Goal: Use online tool/utility: Utilize a website feature to perform a specific function

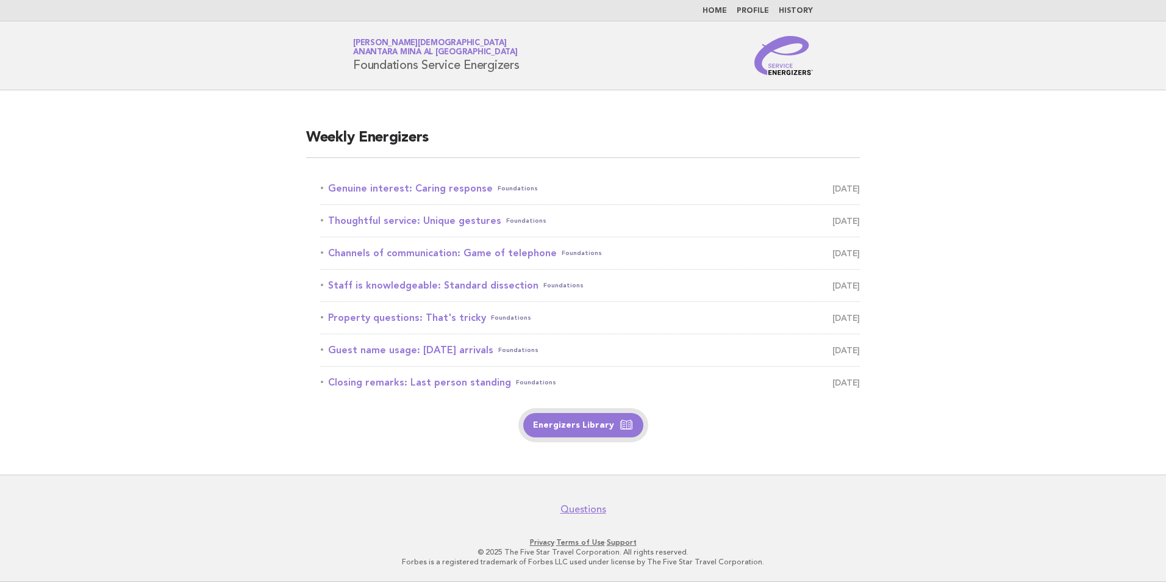
click at [550, 434] on link "Energizers Library" at bounding box center [583, 425] width 120 height 24
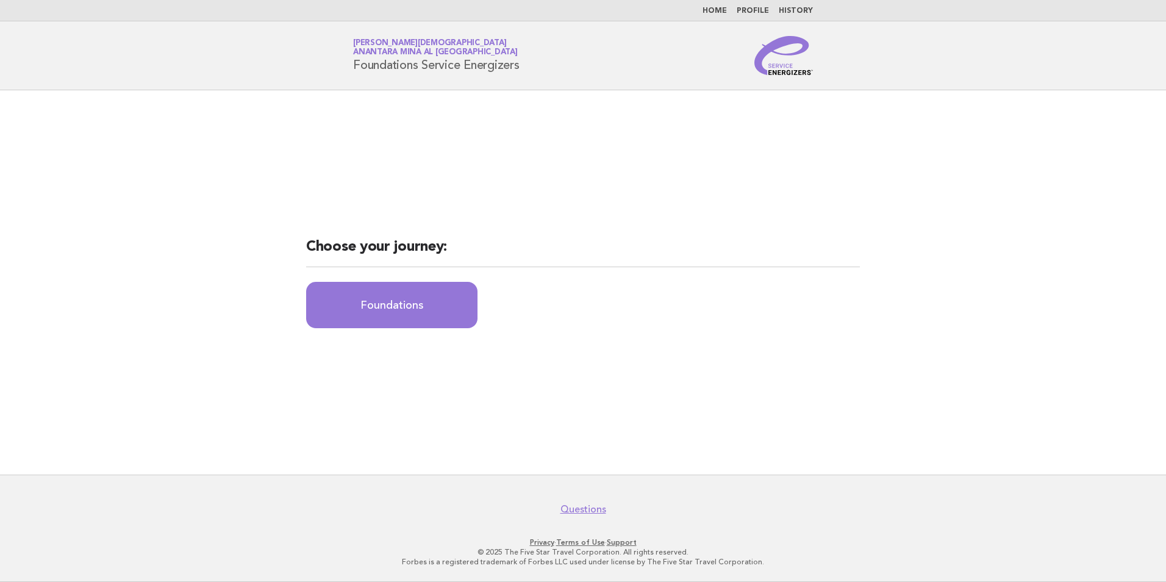
click at [720, 11] on link "Home" at bounding box center [715, 10] width 24 height 7
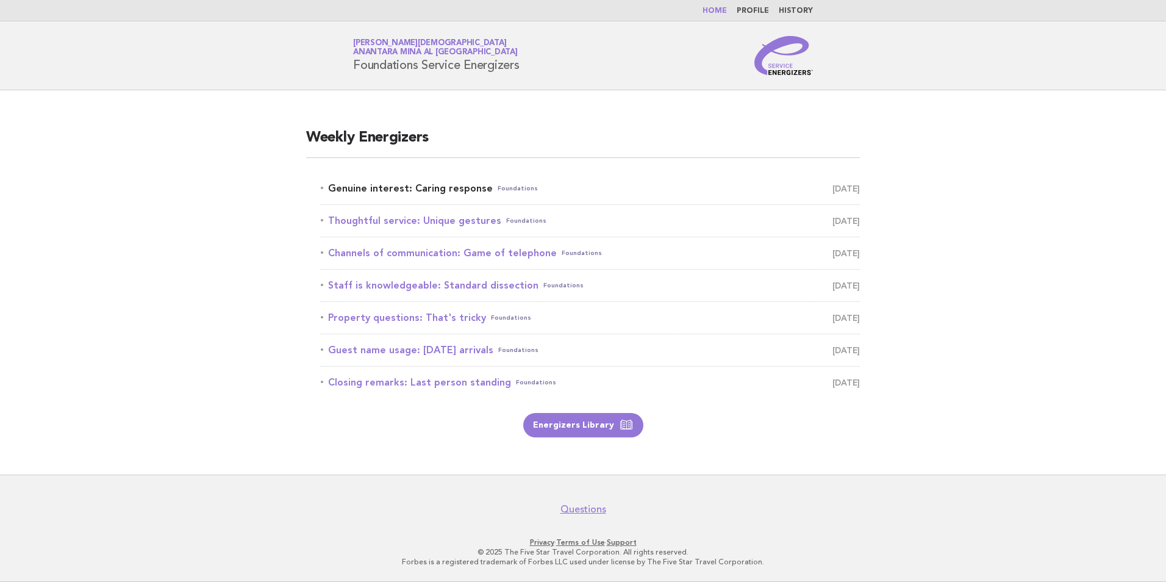
click at [437, 192] on link "Genuine interest: Caring response Foundations August 27" at bounding box center [590, 188] width 539 height 17
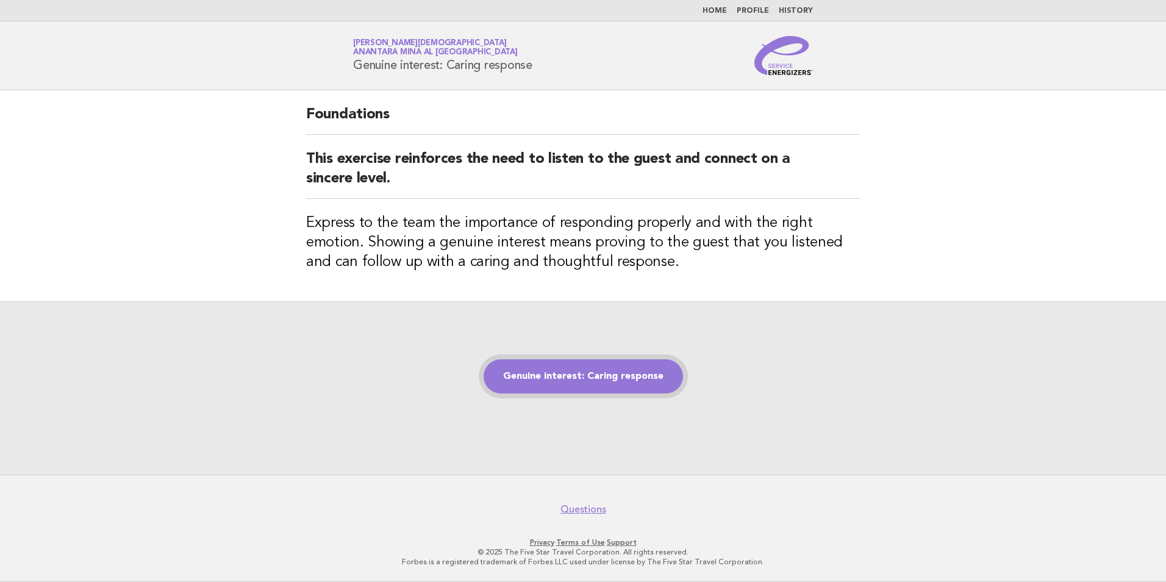
click at [620, 379] on link "Genuine interest: Caring response" at bounding box center [583, 376] width 199 height 34
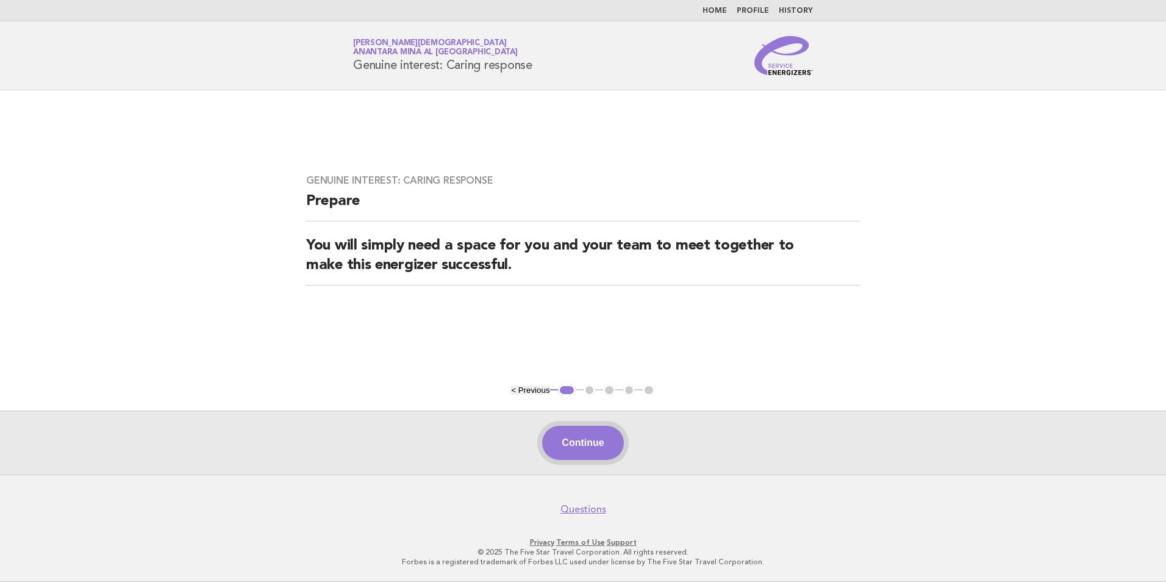
click at [594, 436] on button "Continue" at bounding box center [582, 443] width 81 height 34
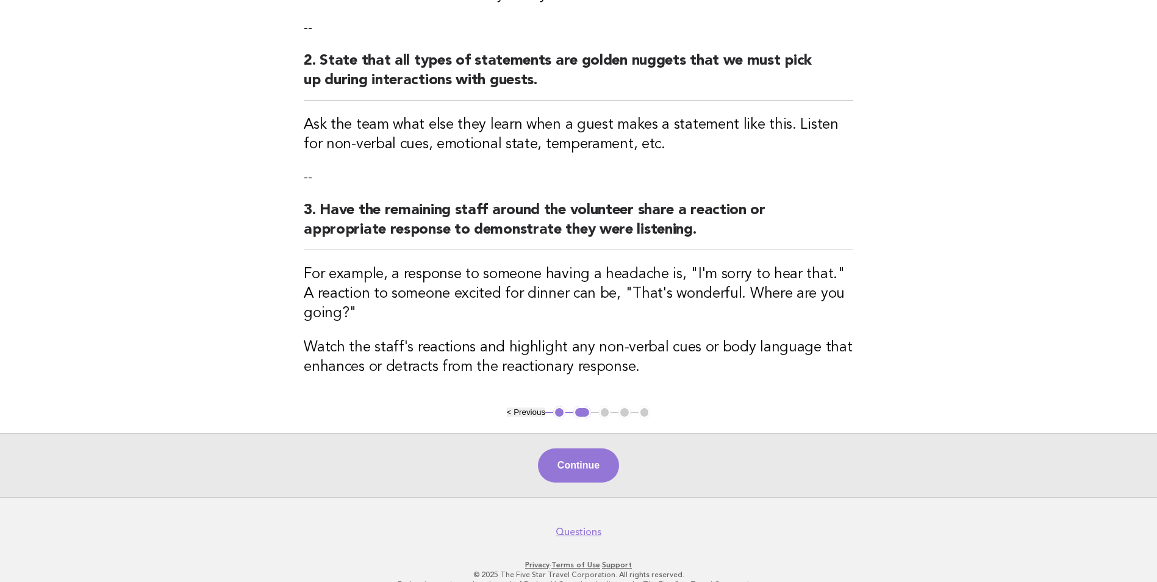
scroll to position [306, 0]
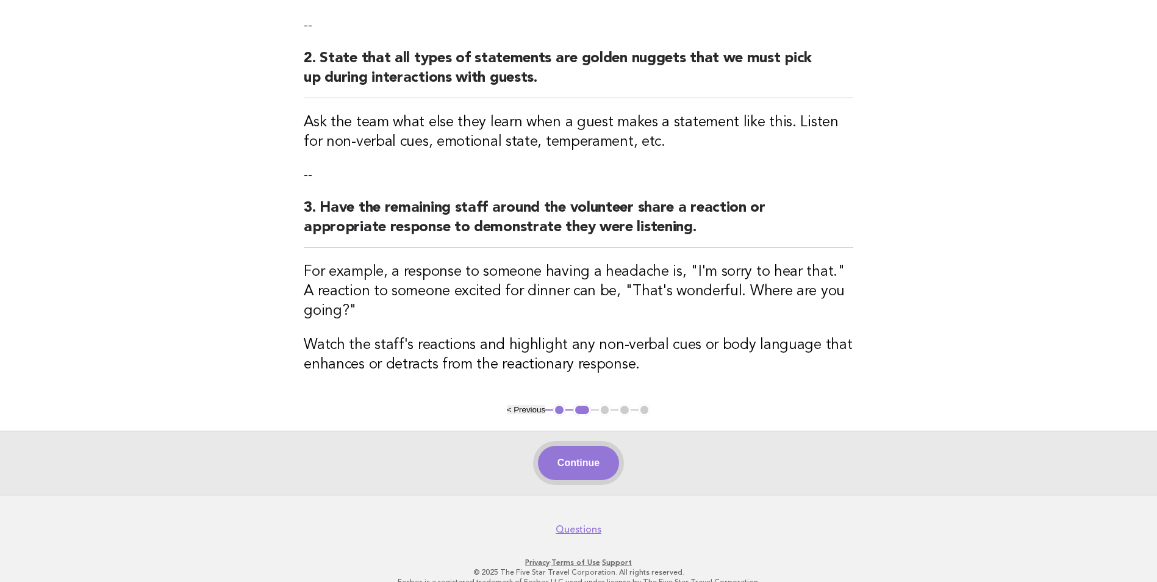
click at [591, 448] on button "Continue" at bounding box center [578, 463] width 81 height 34
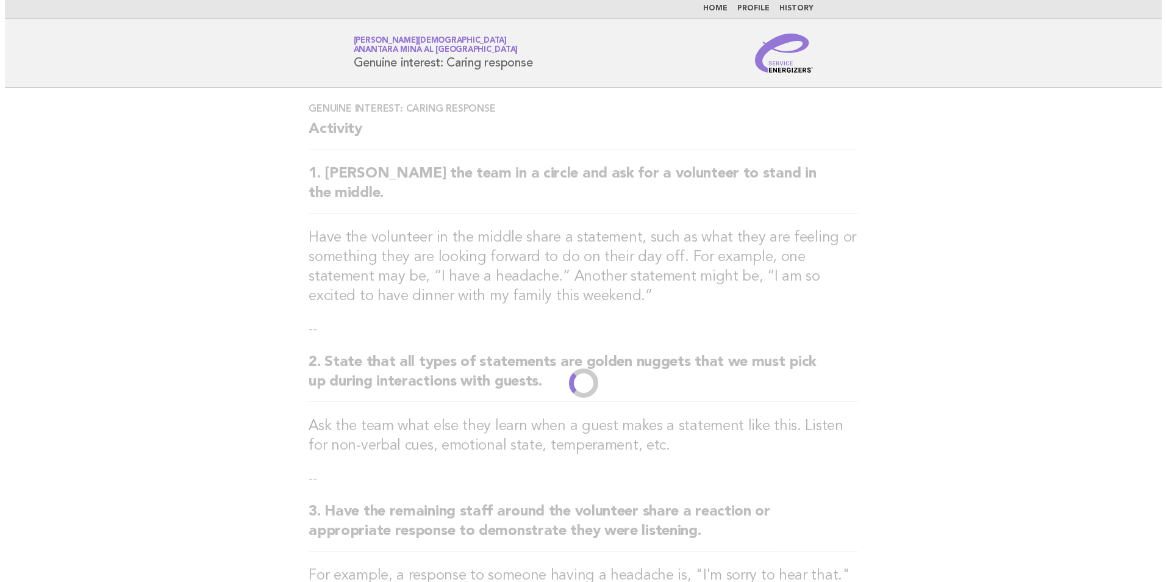
scroll to position [0, 0]
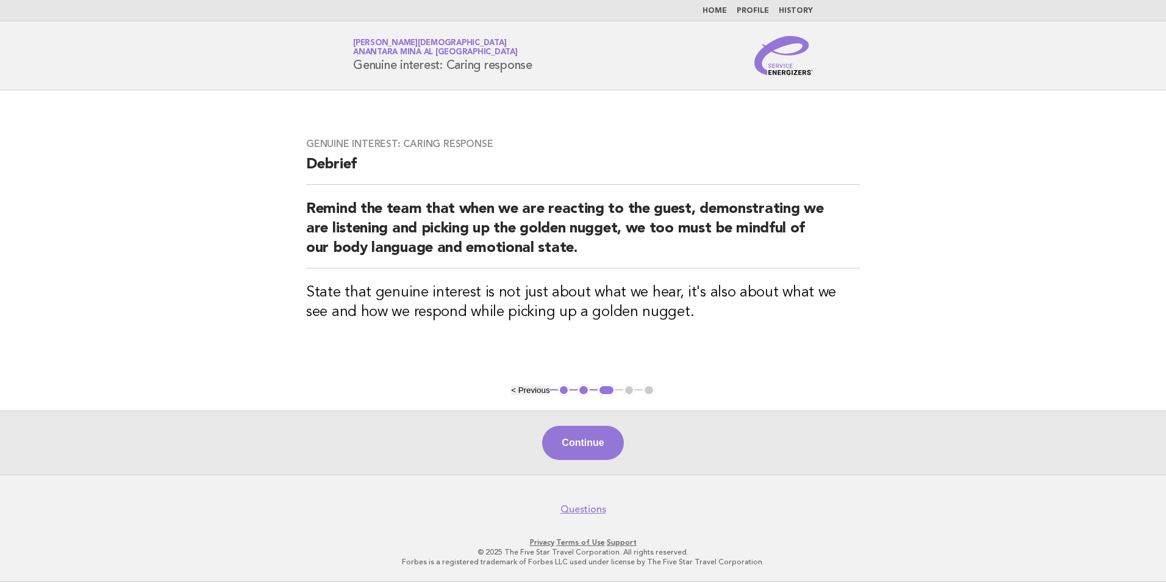
click at [591, 448] on button "Continue" at bounding box center [582, 443] width 81 height 34
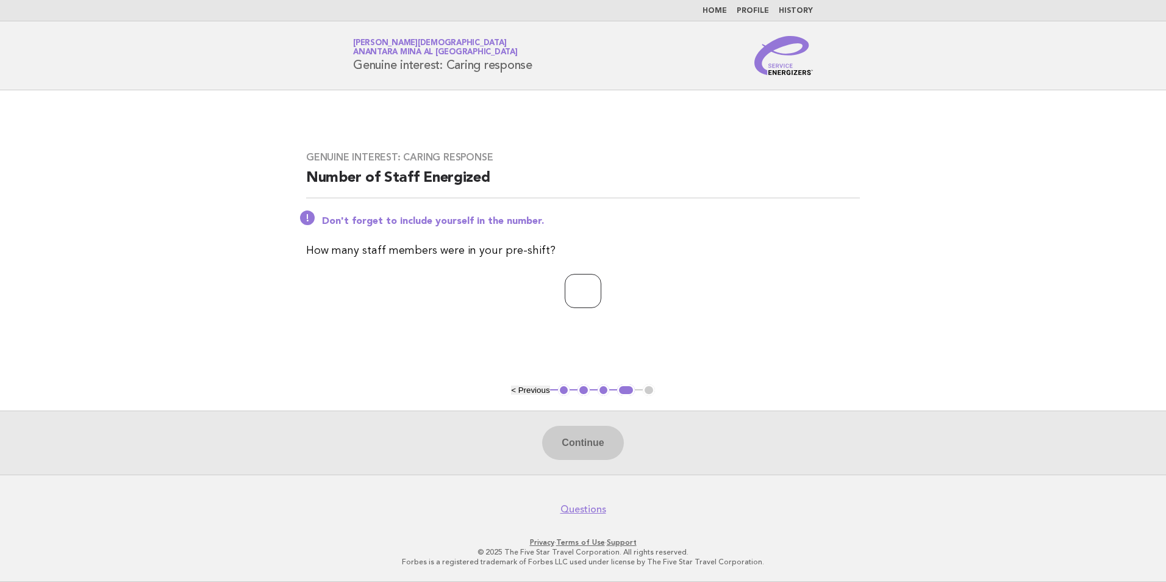
click at [565, 290] on input "number" at bounding box center [583, 291] width 37 height 34
type input "*"
click at [590, 447] on button "Continue" at bounding box center [582, 443] width 81 height 34
